Goal: Book appointment/travel/reservation

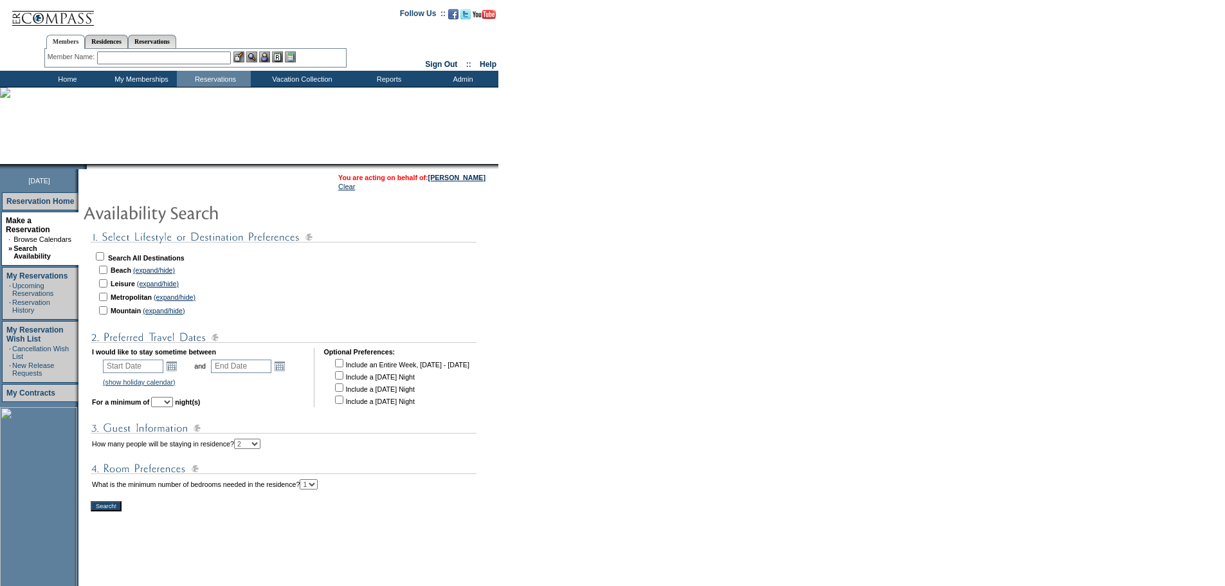
click at [104, 257] on input "checkbox" at bounding box center [100, 256] width 8 height 8
checkbox input "true"
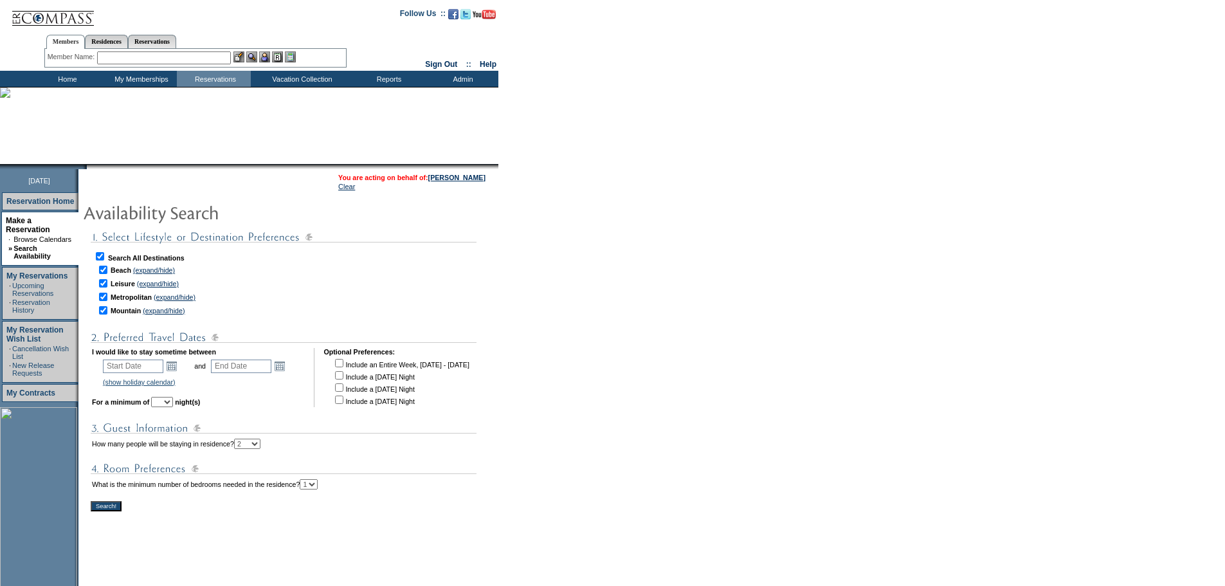
checkbox input "true"
click at [179, 368] on link "Open the calendar popup." at bounding box center [172, 366] width 14 height 14
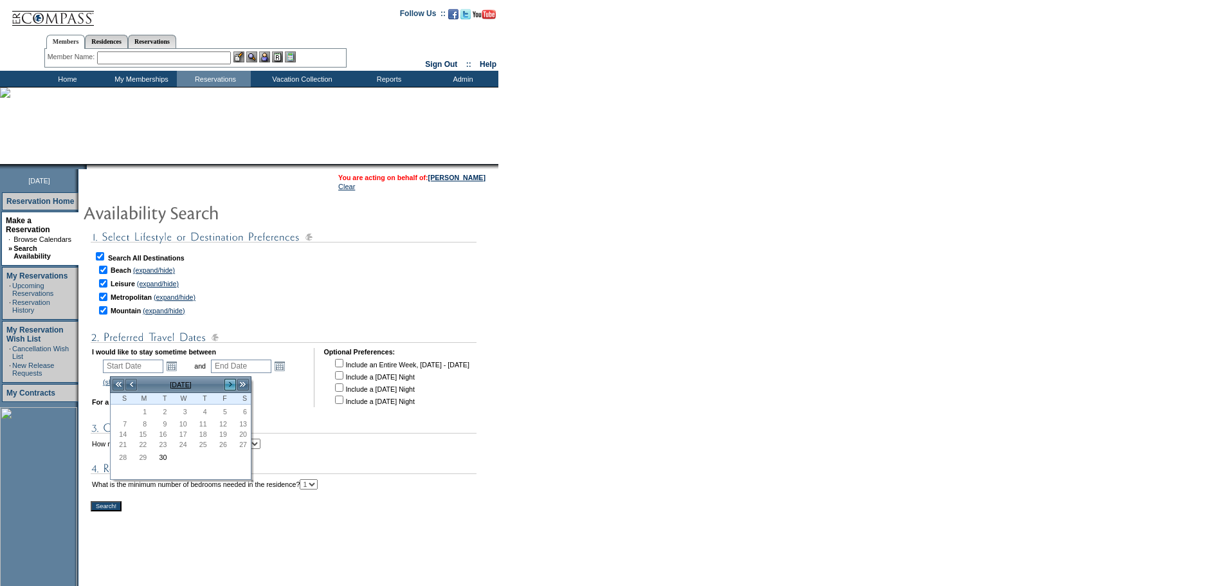
click at [226, 384] on link ">" at bounding box center [230, 384] width 13 height 13
click at [199, 459] on link "20" at bounding box center [201, 458] width 19 height 14
type input "[DATE]"
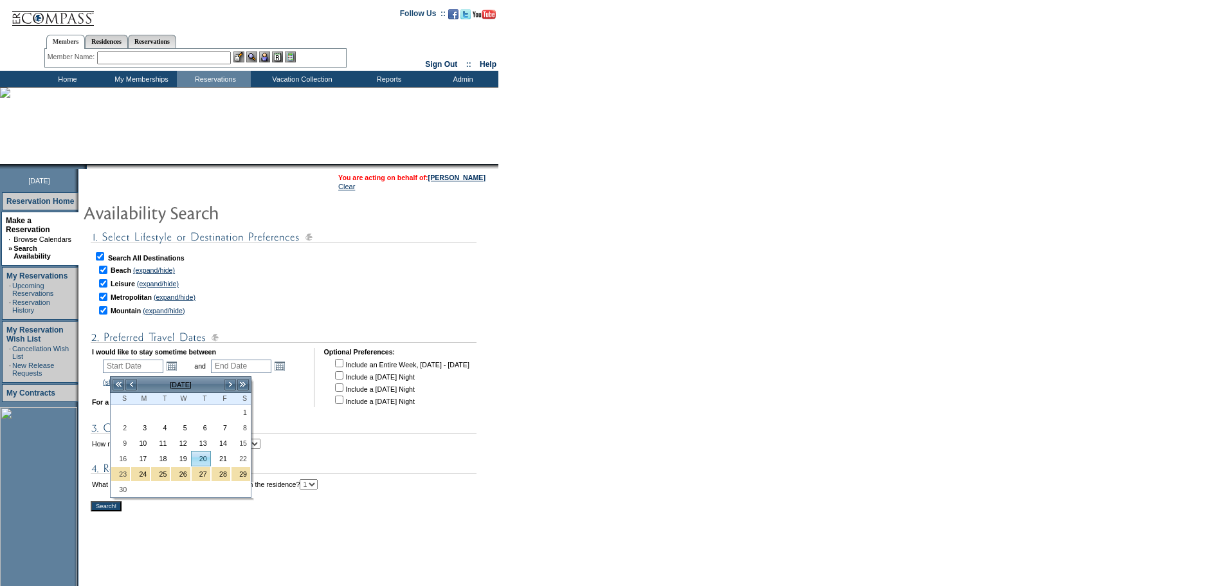
type input "[DATE]"
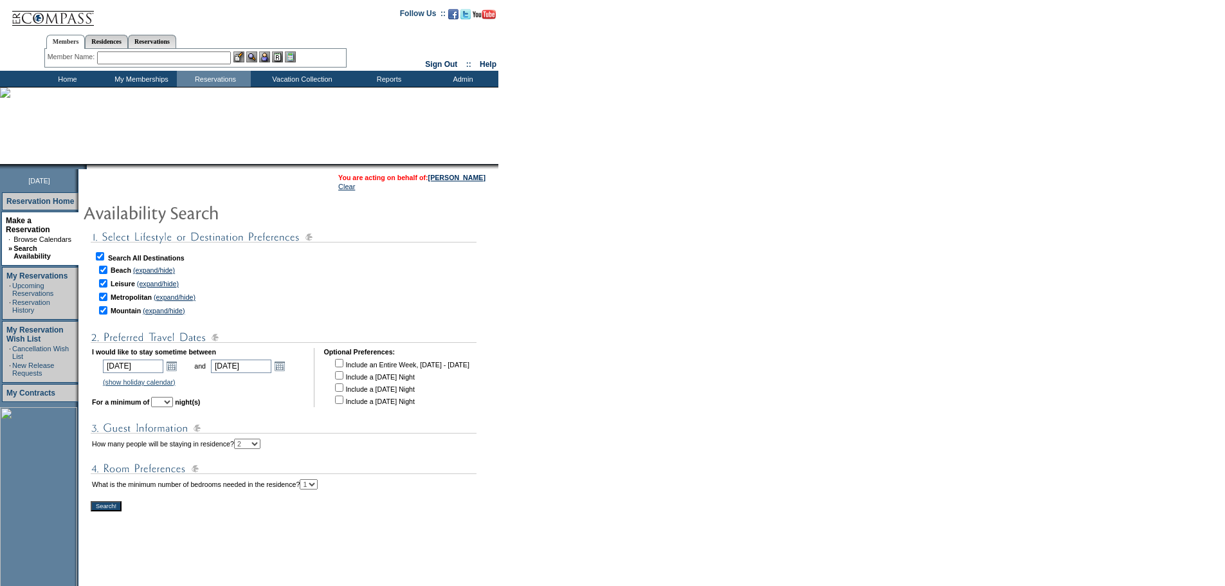
click at [303, 369] on td "[DATE] [DATE] Open the calendar popup. << < [DATE] > >> S M T W T F S 1 2 3 4 5…" at bounding box center [256, 366] width 95 height 18
click at [287, 372] on link "Open the calendar popup." at bounding box center [280, 366] width 14 height 14
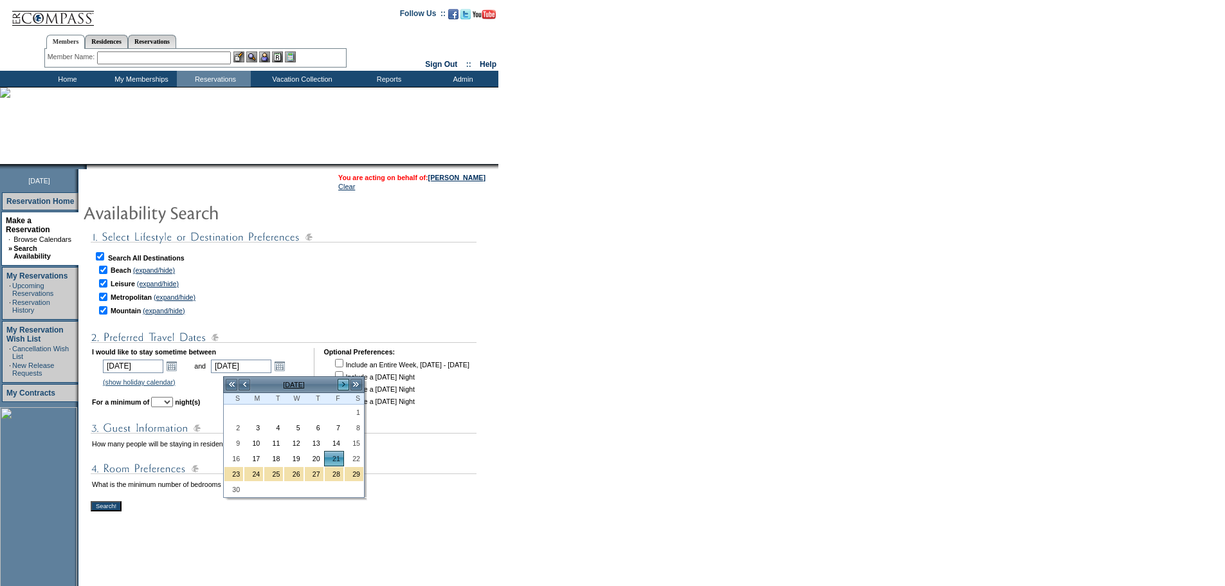
click at [343, 383] on link ">" at bounding box center [343, 384] width 13 height 13
click at [246, 384] on link "<" at bounding box center [244, 384] width 13 height 13
click at [236, 489] on link "30" at bounding box center [233, 489] width 19 height 14
type input "[DATE]"
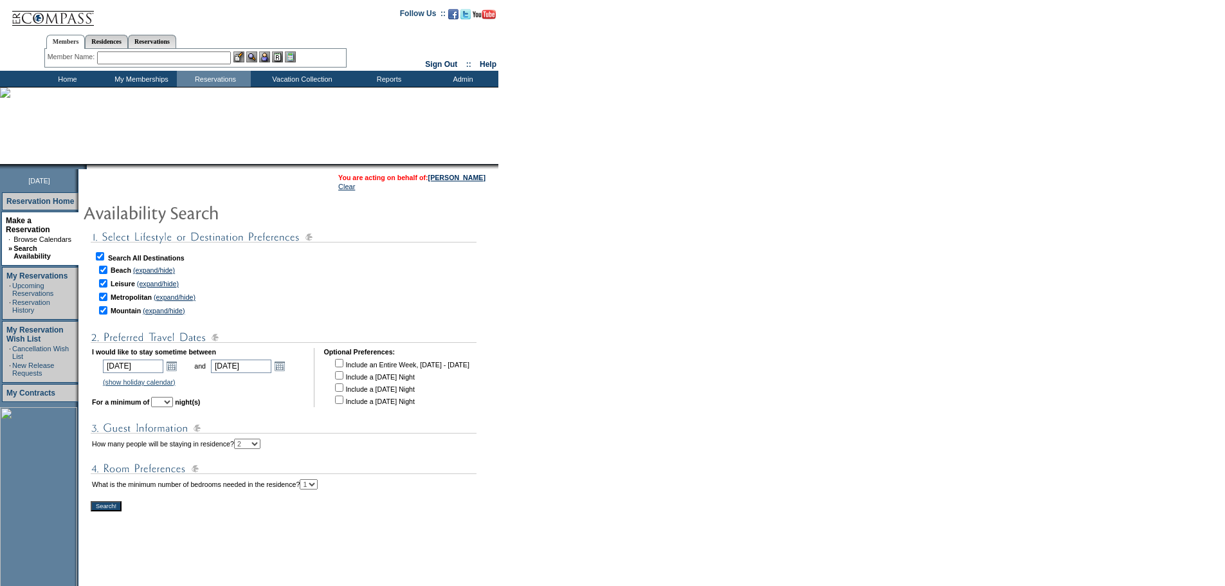
click at [173, 407] on select "1 2 3 4 5 6 7 8 9 10 11 12 13 14" at bounding box center [162, 402] width 22 height 10
select select "5"
click at [169, 401] on select "1 2 3 4 5 6 7 8 9 10 11 12 13 14" at bounding box center [162, 402] width 22 height 10
click at [318, 489] on select "1 2 3 4" at bounding box center [309, 484] width 18 height 10
select select "3"
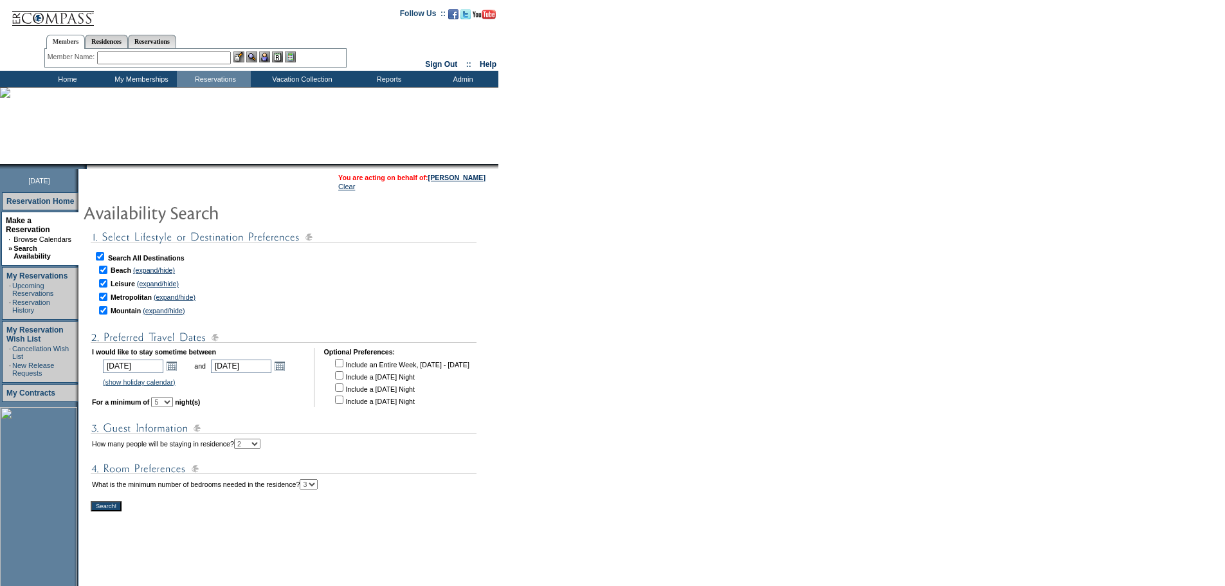
click at [318, 486] on select "1 2 3 4" at bounding box center [309, 484] width 18 height 10
click at [122, 511] on input "Search!" at bounding box center [106, 506] width 31 height 10
